Goal: Information Seeking & Learning: Learn about a topic

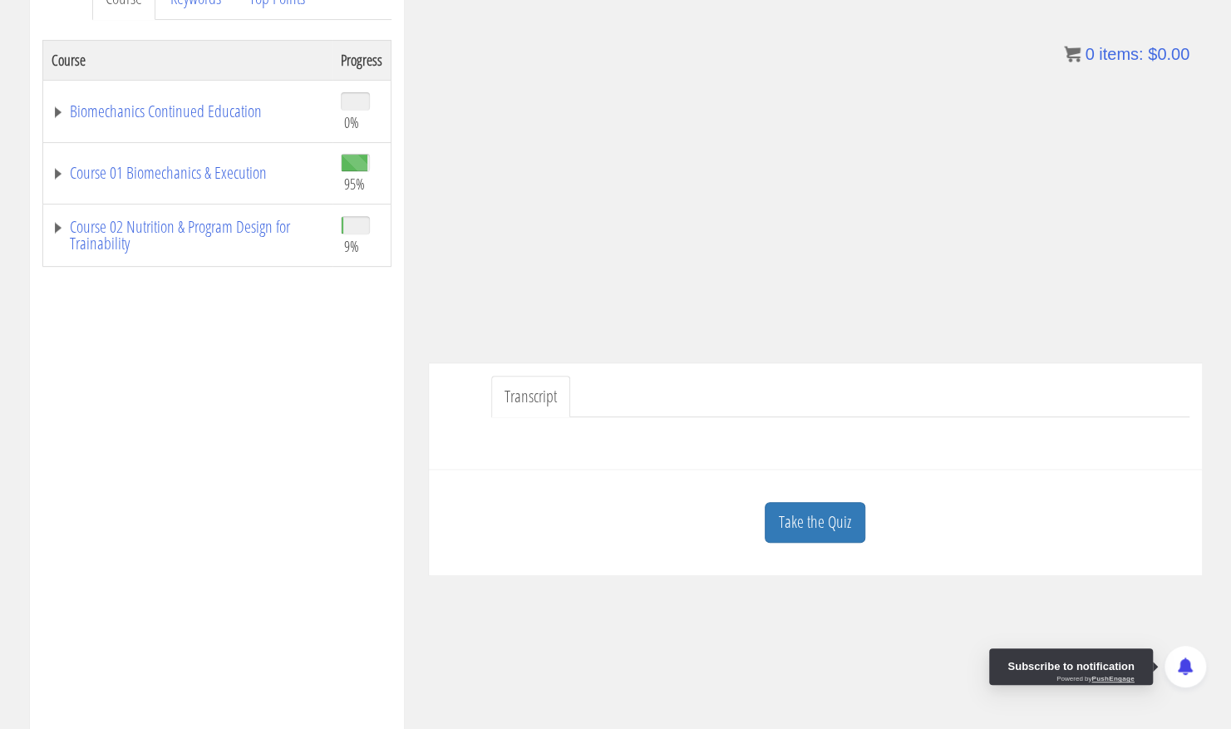
scroll to position [253, 0]
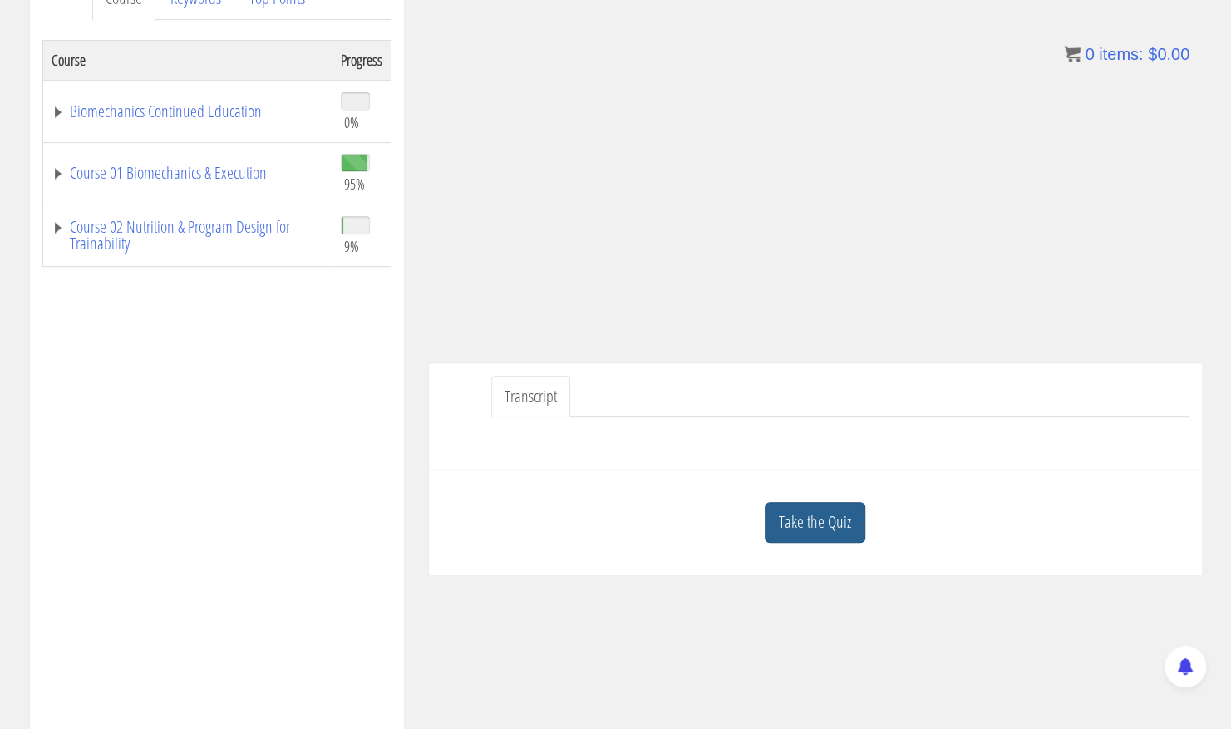
click at [841, 511] on link "Take the Quiz" at bounding box center [815, 522] width 101 height 41
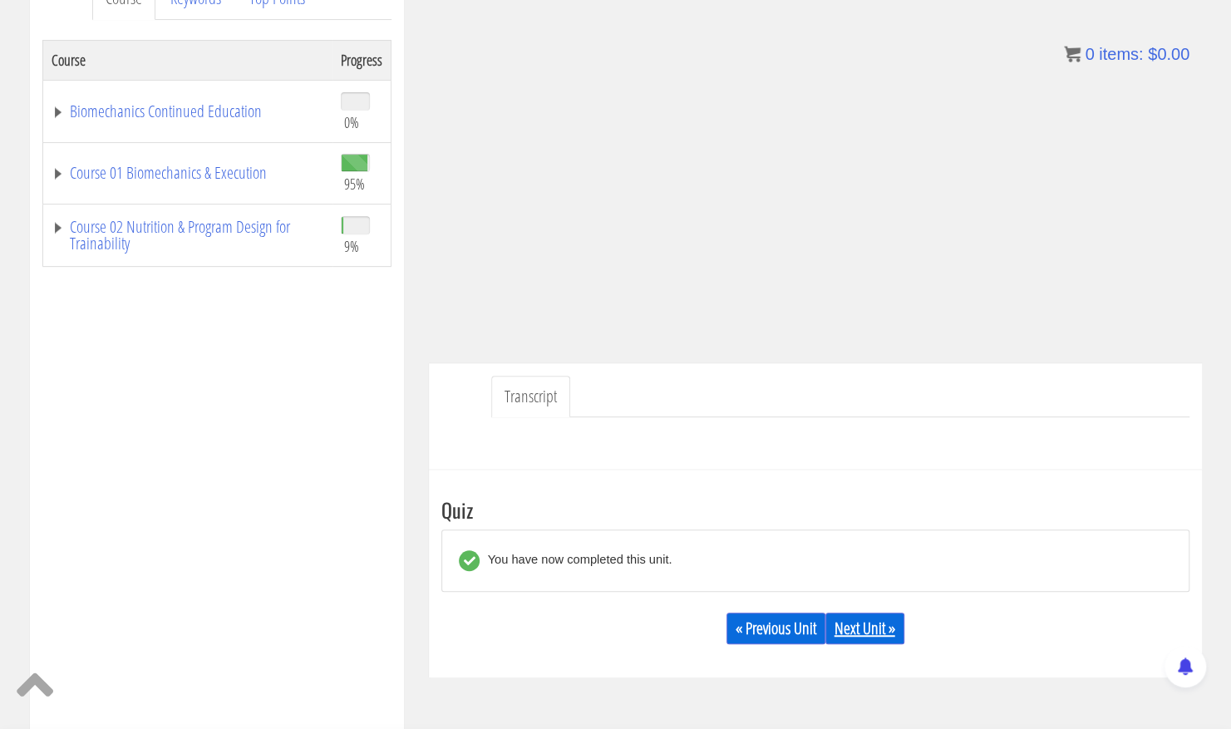
click at [851, 637] on link "Next Unit »" at bounding box center [864, 629] width 79 height 32
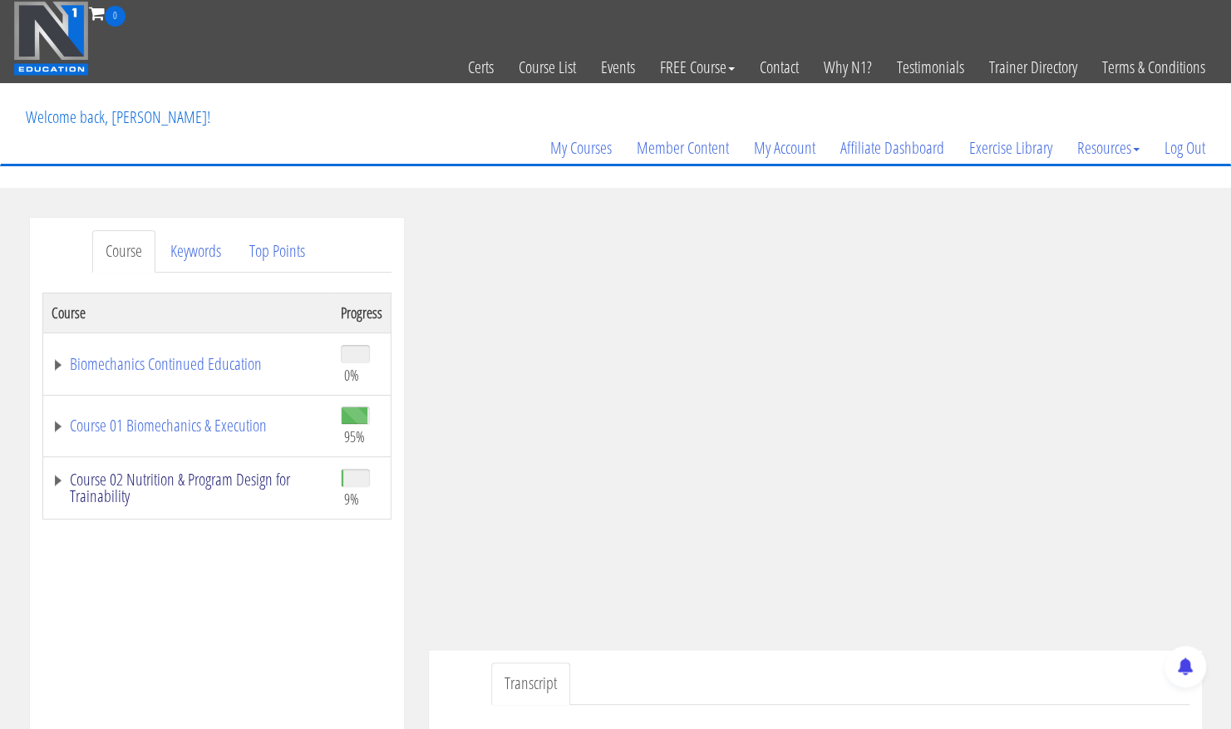
click at [67, 479] on link "Course 02 Nutrition & Program Design for Trainability" at bounding box center [188, 487] width 273 height 33
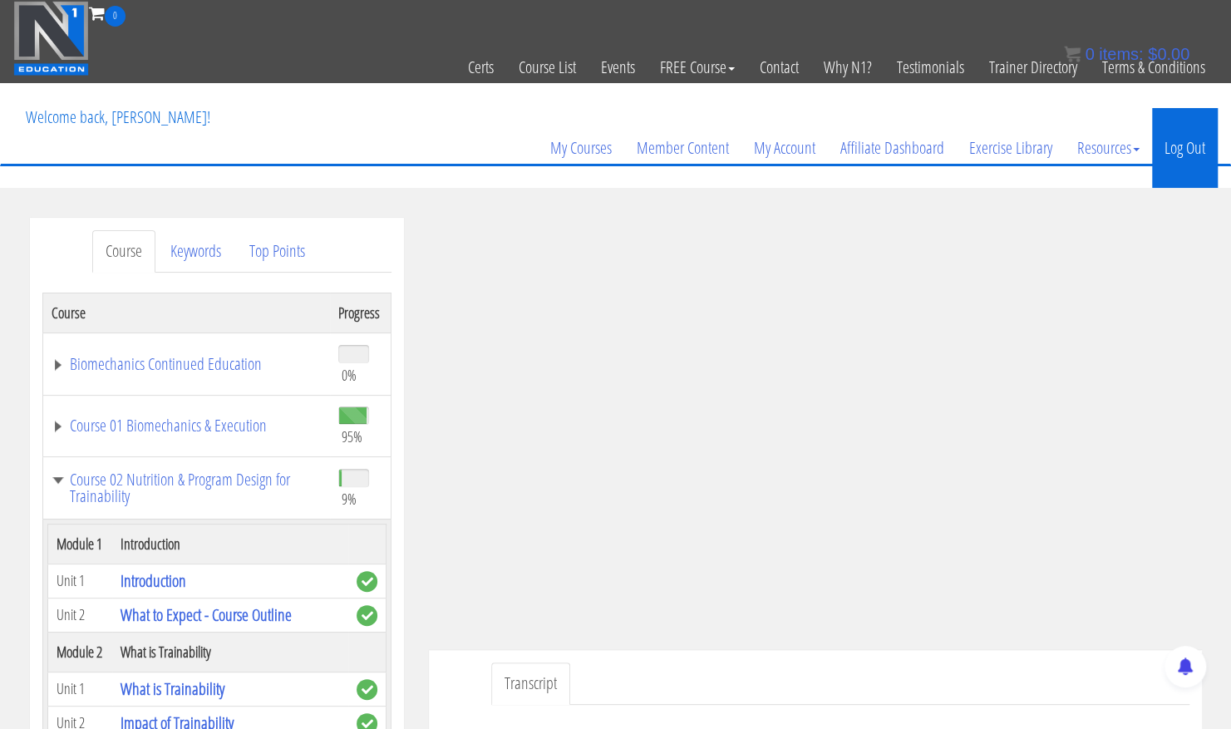
click at [1182, 134] on link "Log Out" at bounding box center [1185, 148] width 66 height 80
